Goal: Subscribe to service/newsletter

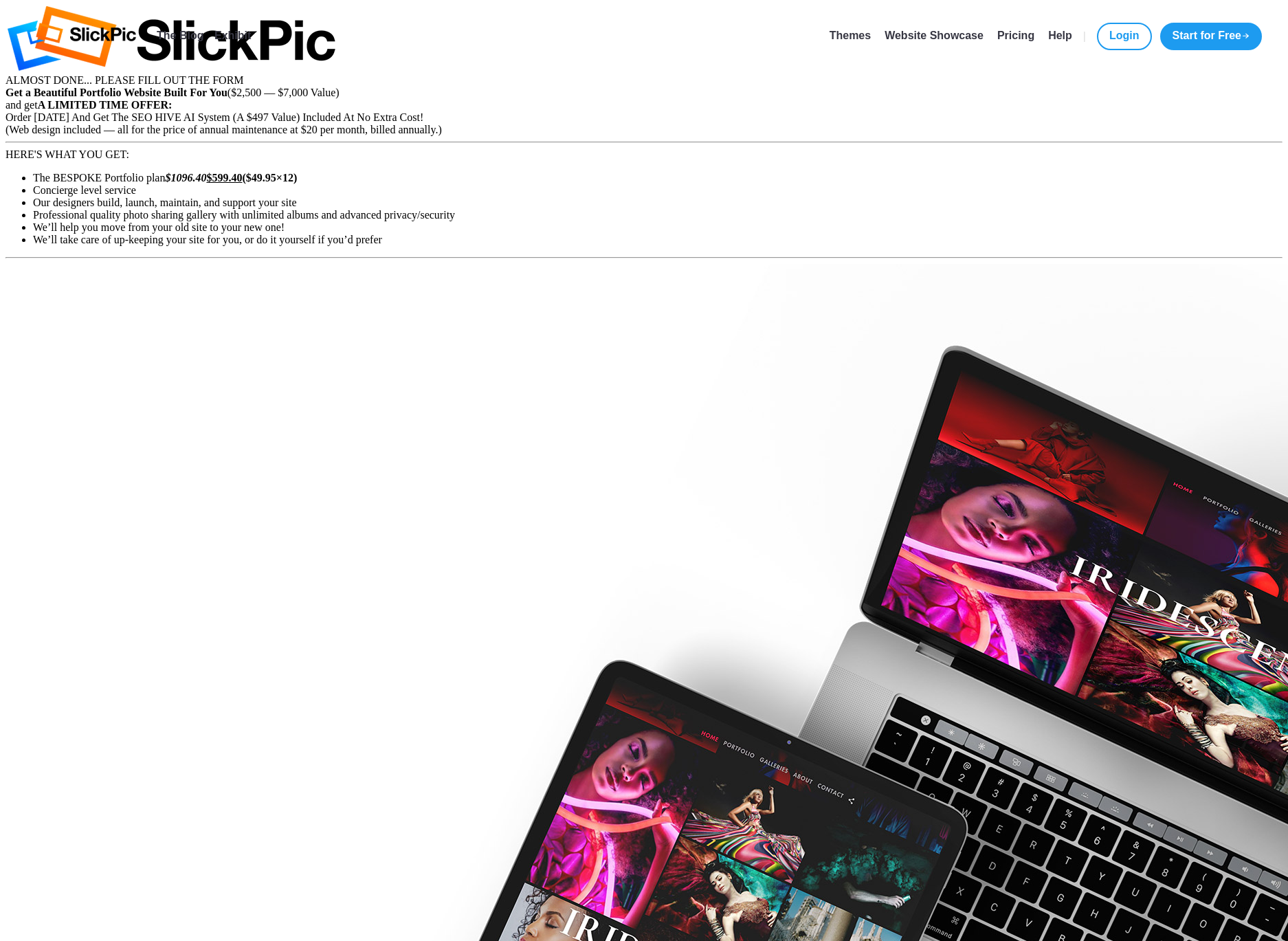
select select "[GEOGRAPHIC_DATA]"
select select
type input "PeninsulaPhotographic"
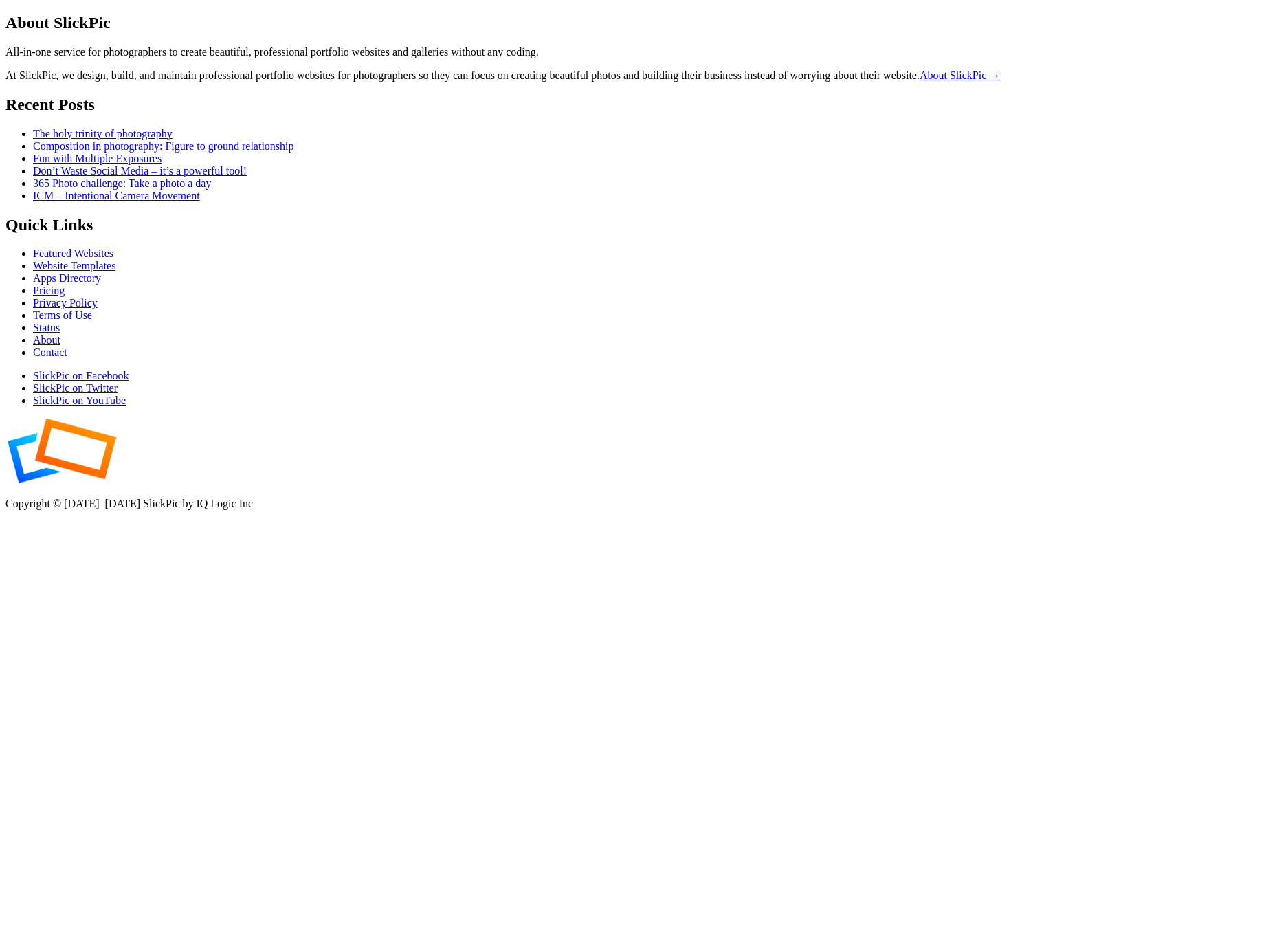
select select "[GEOGRAPHIC_DATA]"
select select
